Goal: Information Seeking & Learning: Learn about a topic

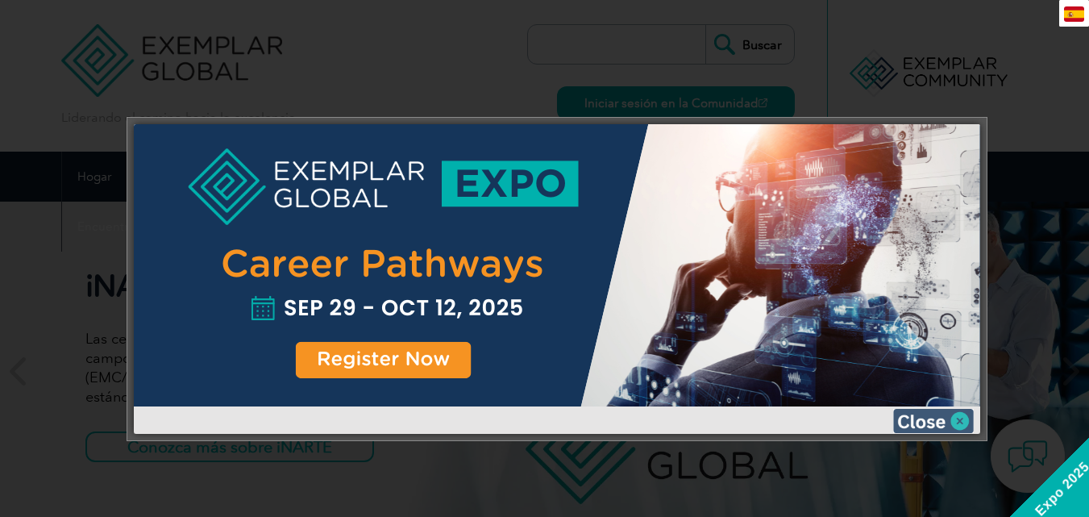
click at [965, 422] on img at bounding box center [933, 421] width 81 height 24
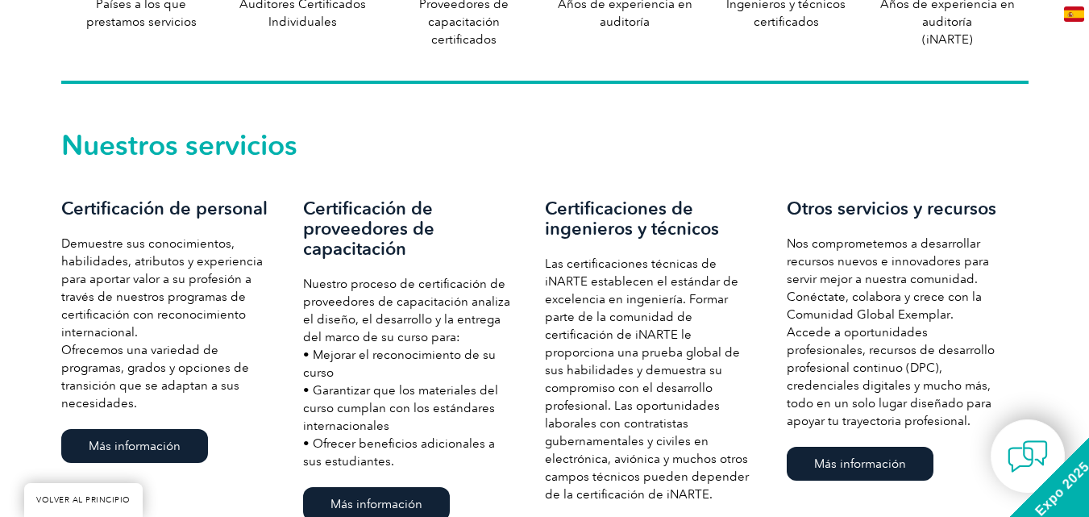
scroll to position [1128, 0]
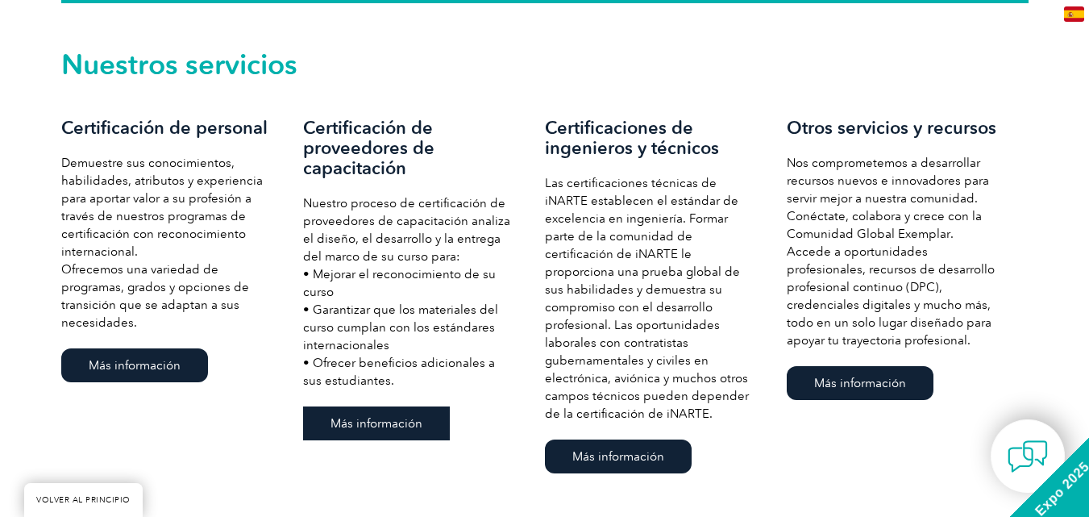
click at [392, 424] on font "Más información" at bounding box center [376, 423] width 92 height 15
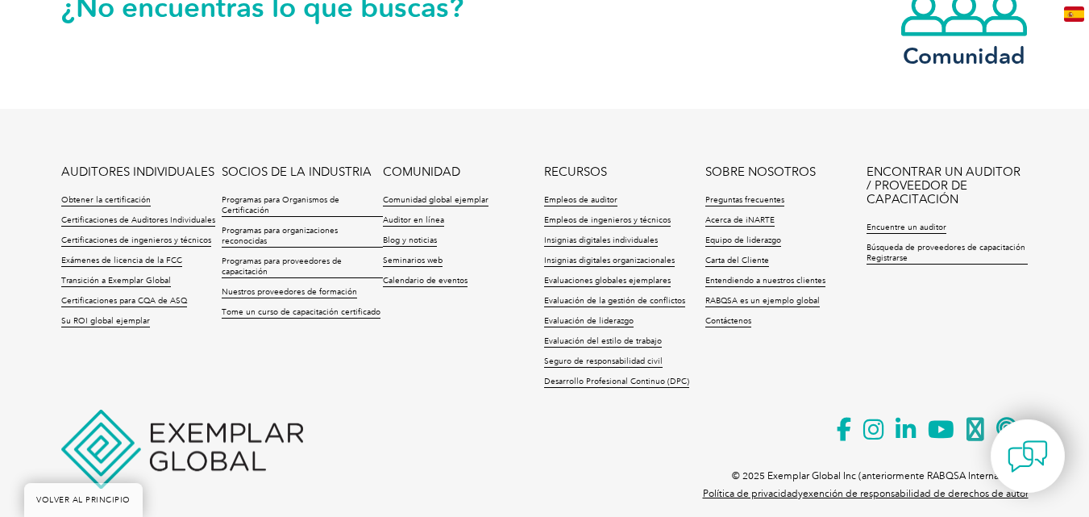
scroll to position [3456, 0]
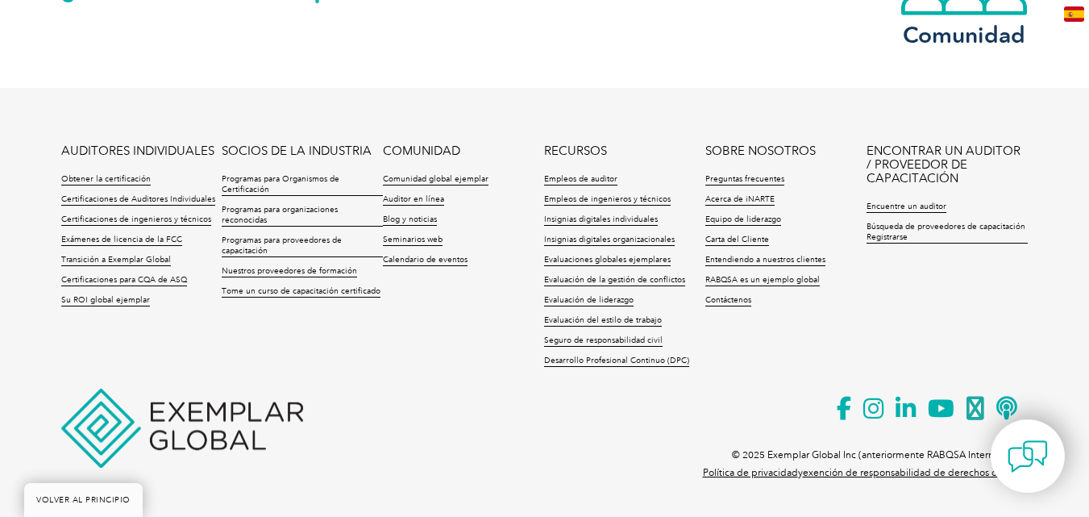
click at [1032, 456] on img at bounding box center [1027, 456] width 40 height 40
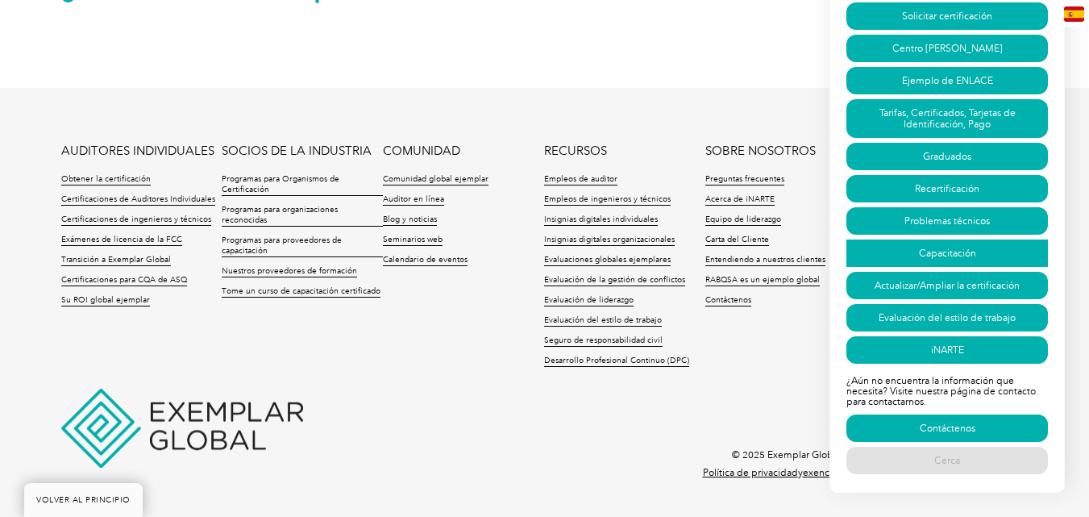
click at [950, 247] on link "Capacitación" at bounding box center [946, 252] width 201 height 27
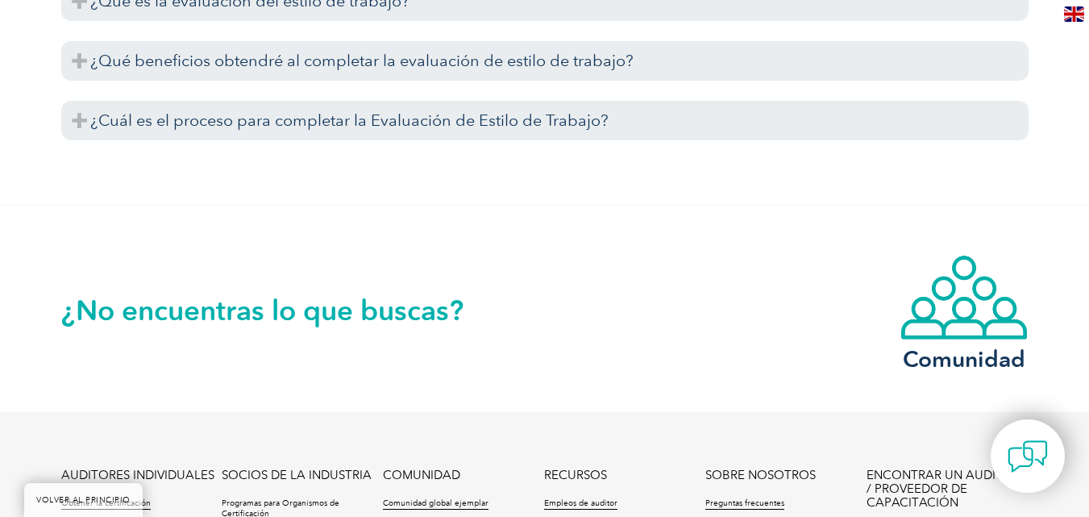
scroll to position [6341, 0]
